Goal: Information Seeking & Learning: Learn about a topic

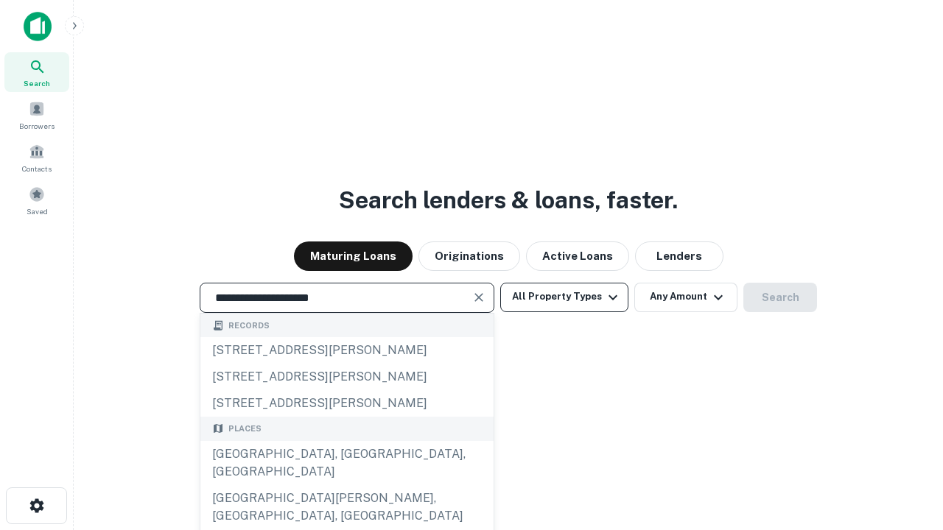
click at [346, 485] on div "[GEOGRAPHIC_DATA], [GEOGRAPHIC_DATA], [GEOGRAPHIC_DATA]" at bounding box center [346, 463] width 293 height 44
click at [564, 297] on button "All Property Types" at bounding box center [564, 297] width 128 height 29
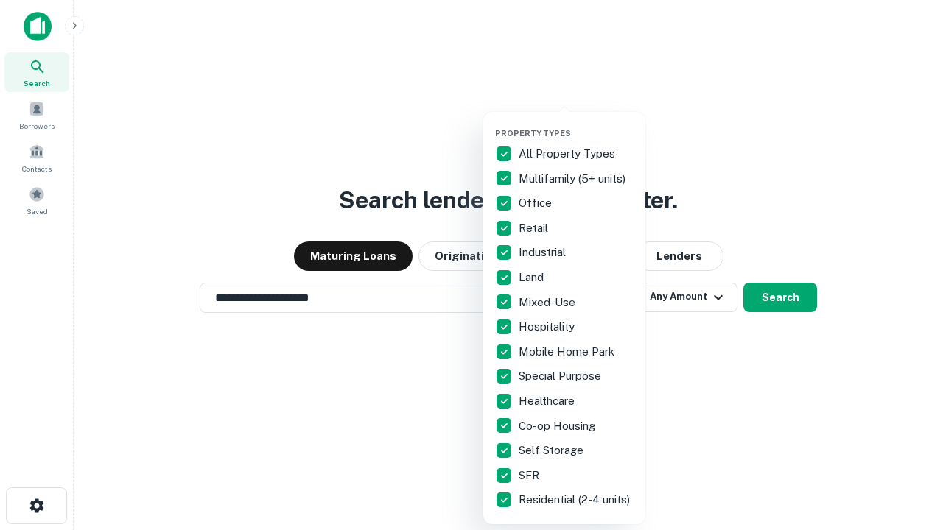
type input "**********"
click at [576, 124] on button "button" at bounding box center [576, 124] width 162 height 1
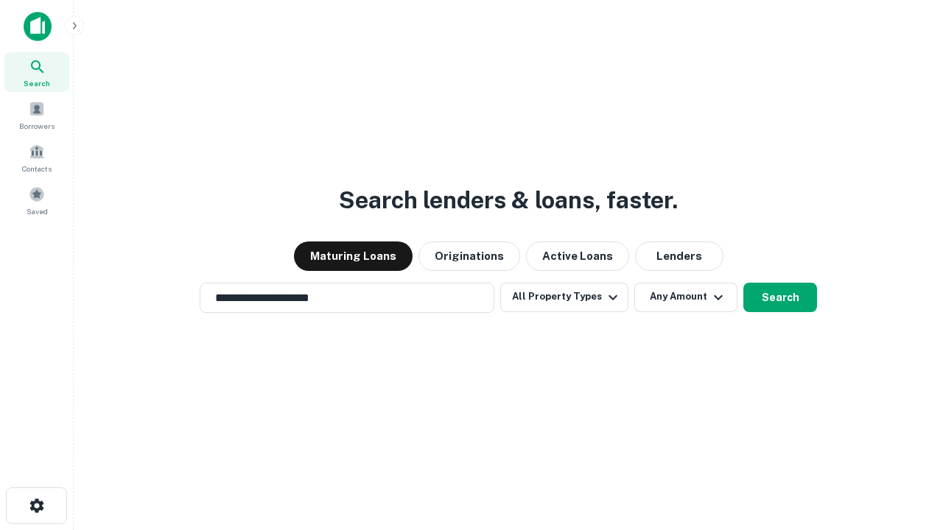
scroll to position [9, 178]
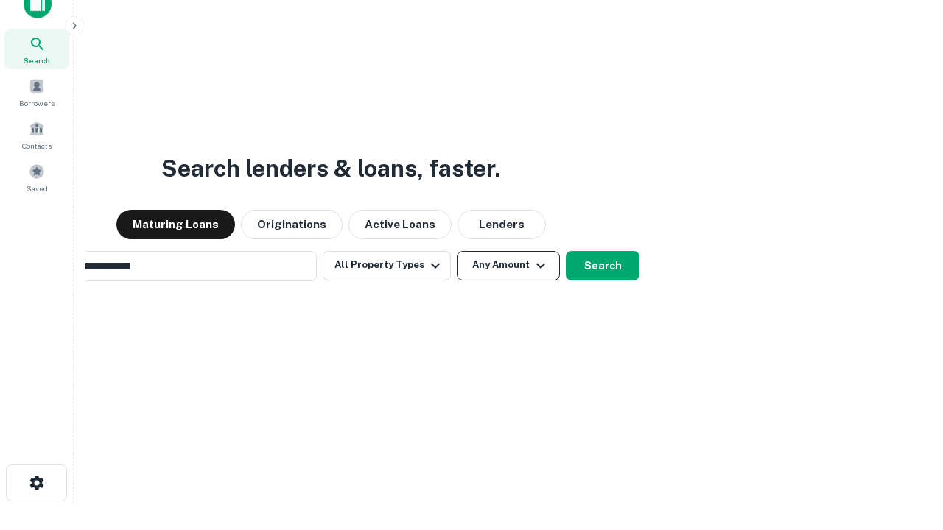
click at [457, 251] on button "Any Amount" at bounding box center [508, 265] width 103 height 29
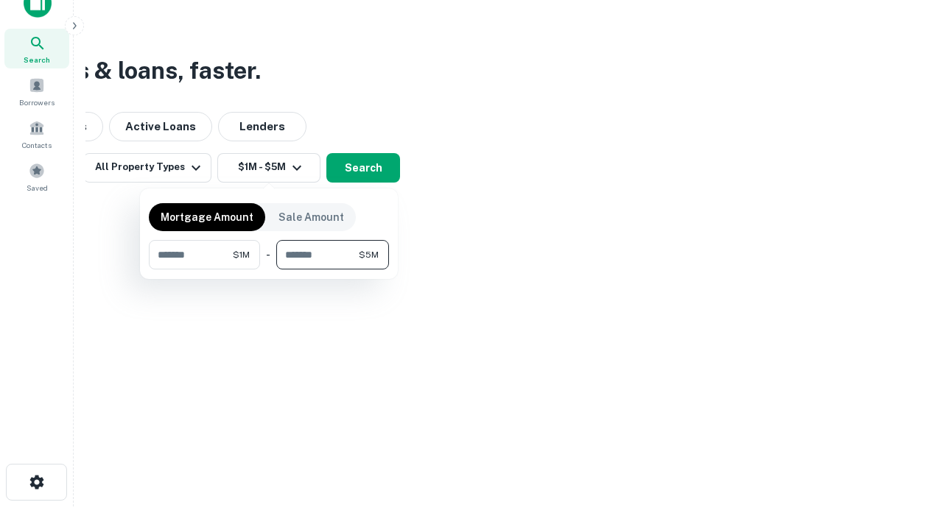
type input "*******"
click at [269, 270] on button "button" at bounding box center [269, 270] width 240 height 1
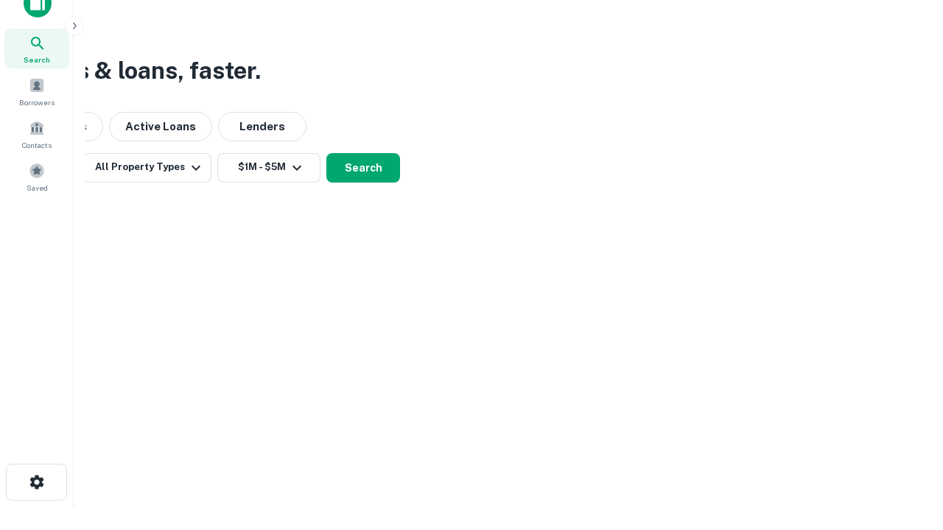
scroll to position [9, 272]
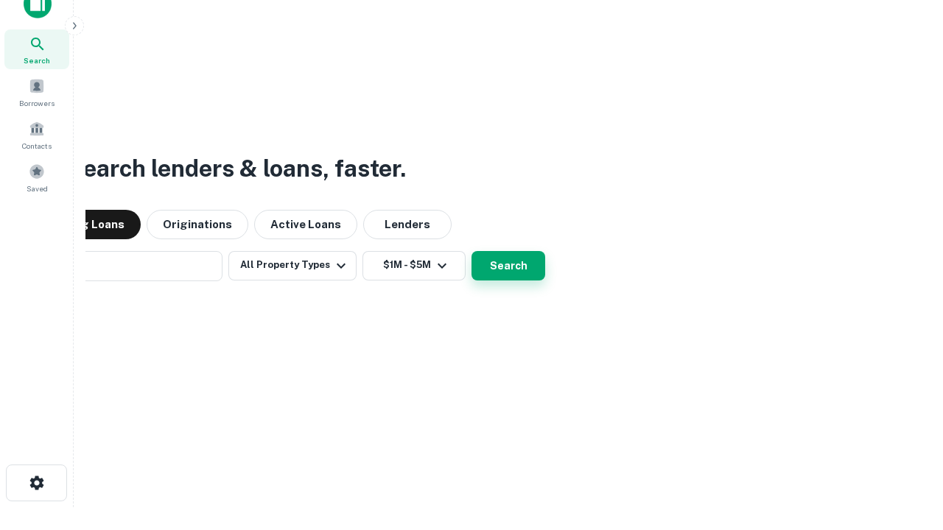
click at [471, 251] on button "Search" at bounding box center [508, 265] width 74 height 29
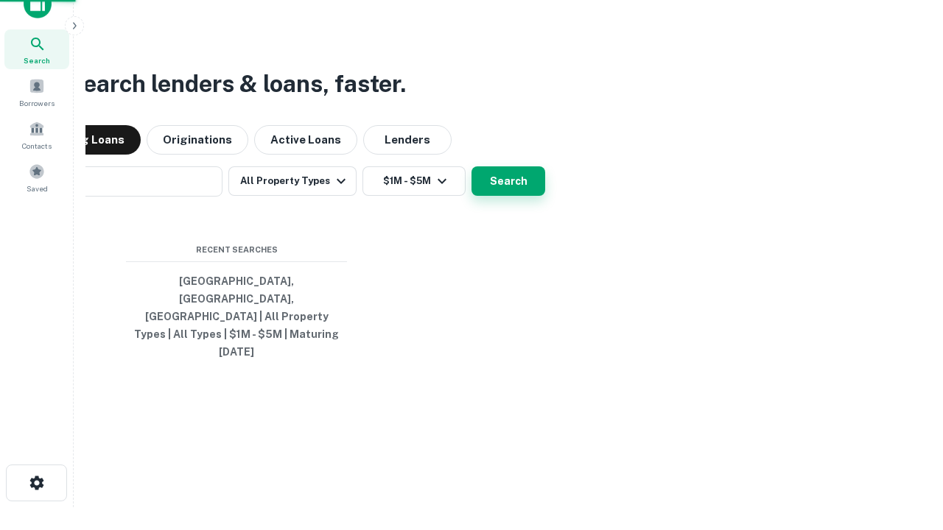
scroll to position [39, 417]
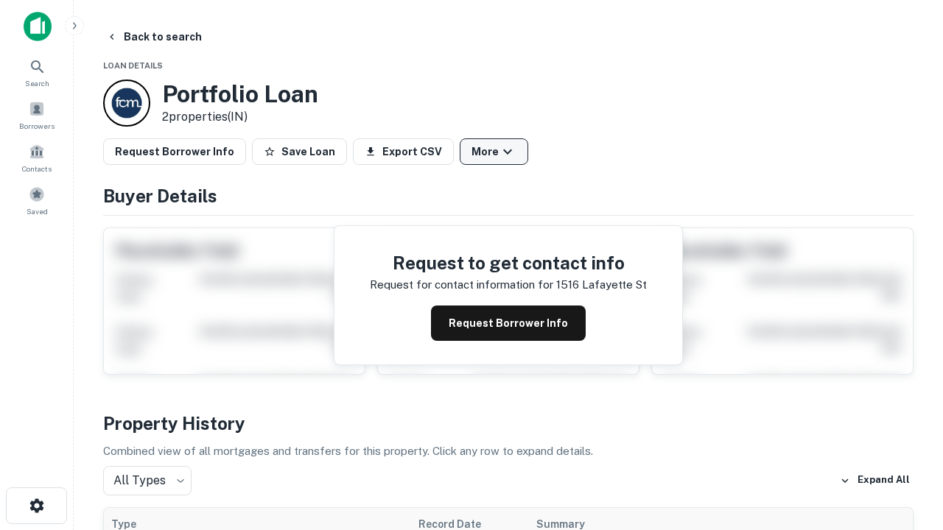
click at [494, 152] on button "More" at bounding box center [494, 152] width 69 height 27
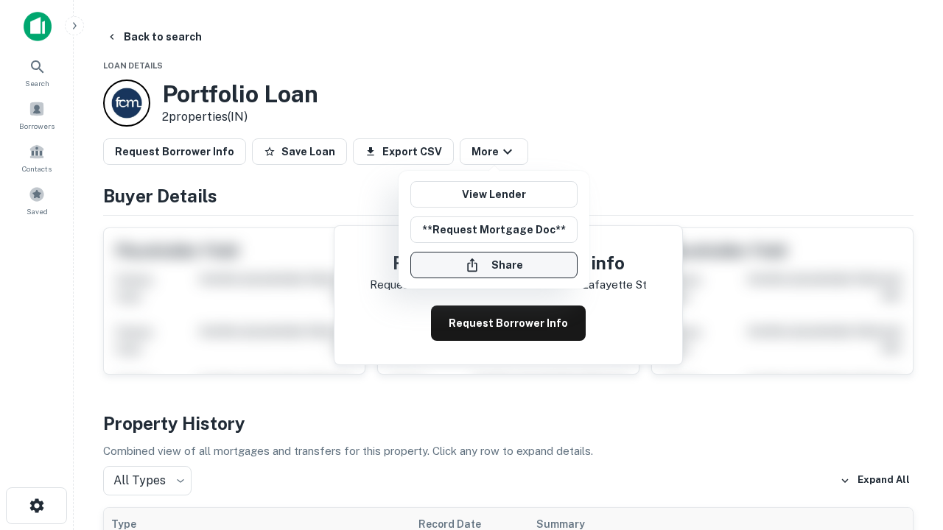
click at [494, 265] on button "Share" at bounding box center [493, 265] width 167 height 27
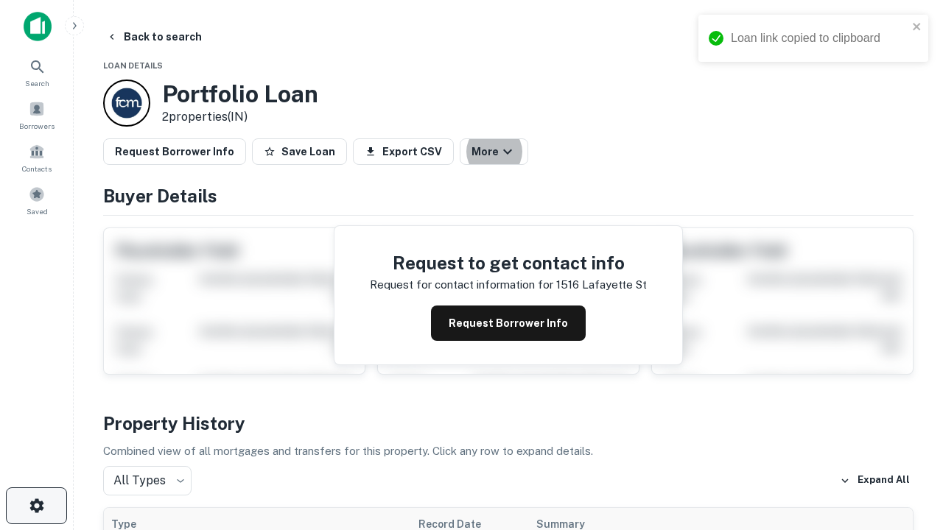
click at [36, 506] on icon "button" at bounding box center [37, 506] width 18 height 18
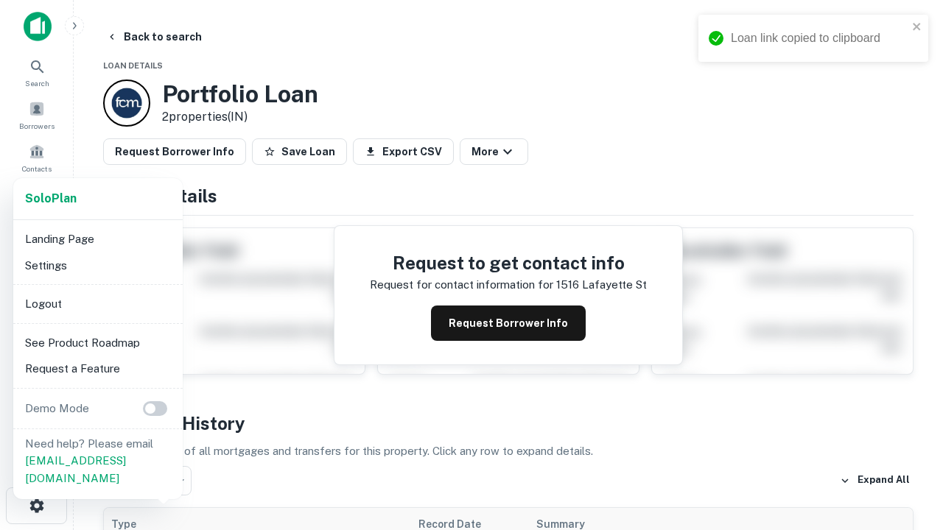
click at [97, 304] on li "Logout" at bounding box center [98, 304] width 158 height 27
